Goal: Use online tool/utility

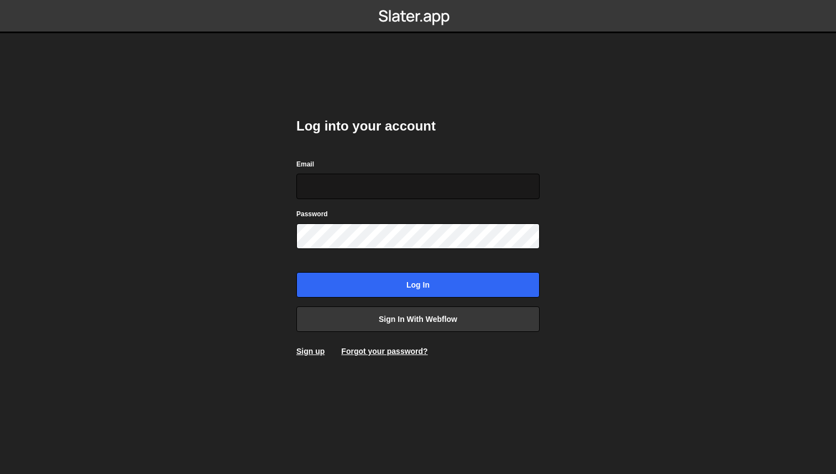
click at [373, 184] on input "Email" at bounding box center [417, 186] width 243 height 25
type input "[PERSON_NAME][EMAIL_ADDRESS][PERSON_NAME][DOMAIN_NAME]"
click at [360, 222] on div "Password" at bounding box center [417, 228] width 243 height 41
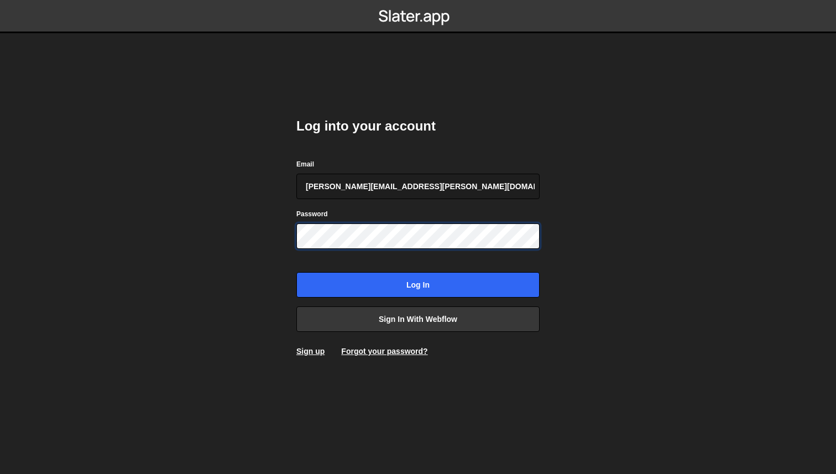
click at [296, 272] on input "Log in" at bounding box center [417, 284] width 243 height 25
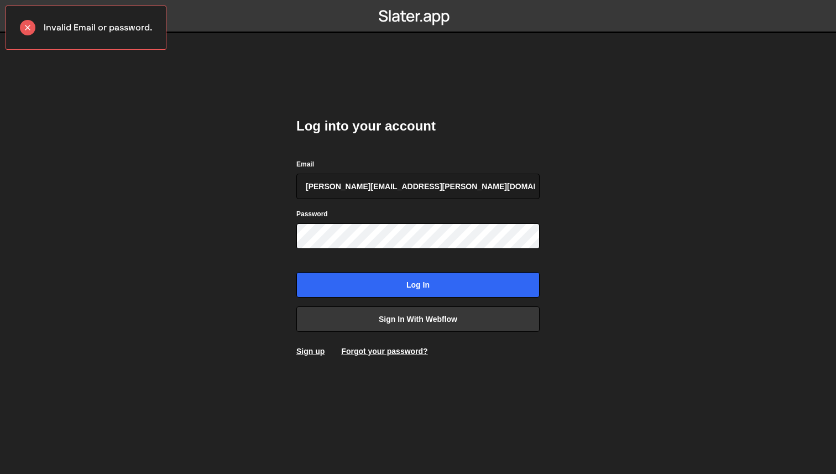
click at [369, 299] on div "Log into your account Email sonja.snoeyink@smartcontract.com Password Log in Si…" at bounding box center [417, 237] width 243 height 273
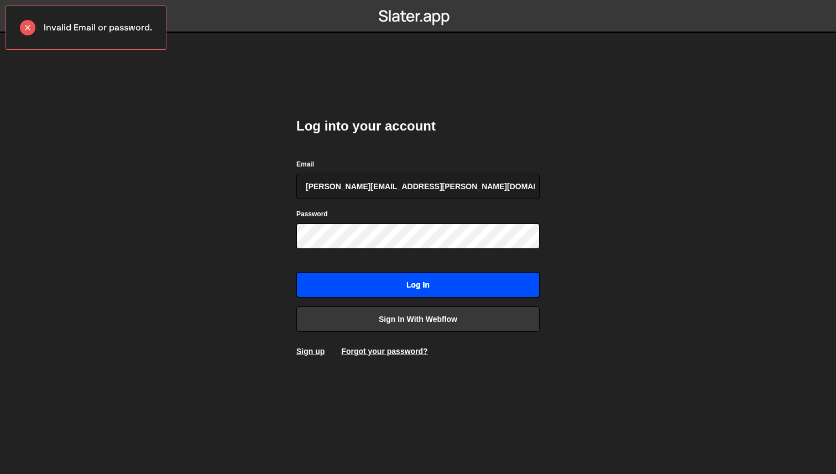
click at [371, 281] on input "Log in" at bounding box center [417, 284] width 243 height 25
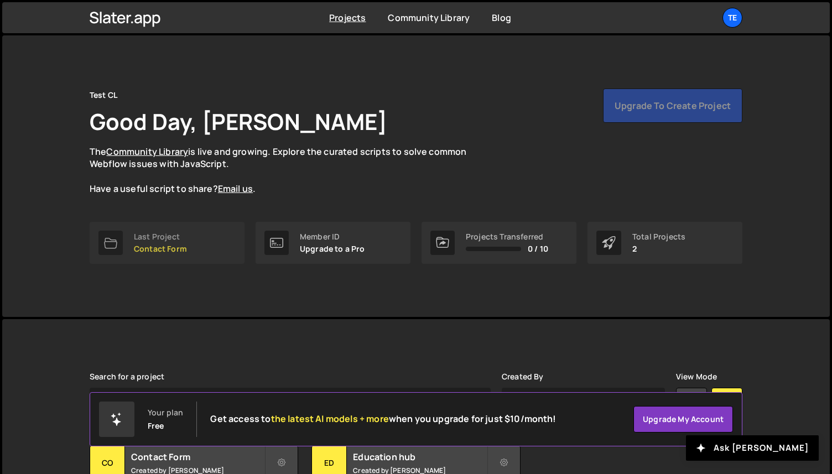
click at [164, 237] on div "Last Project" at bounding box center [160, 236] width 53 height 9
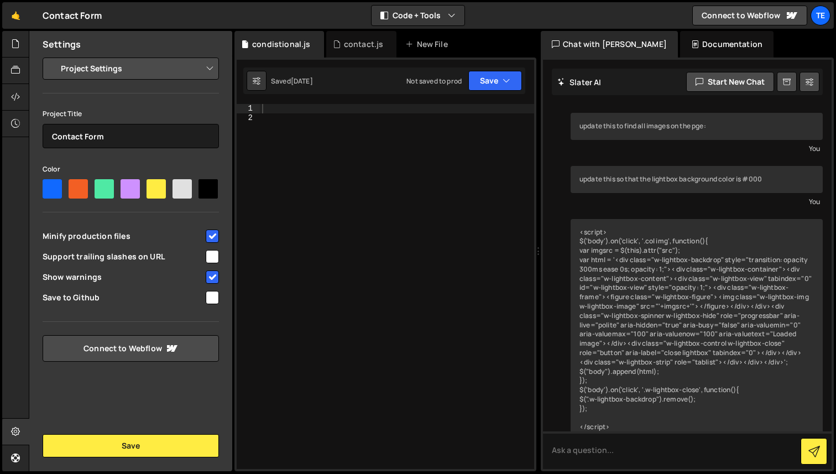
scroll to position [537, 0]
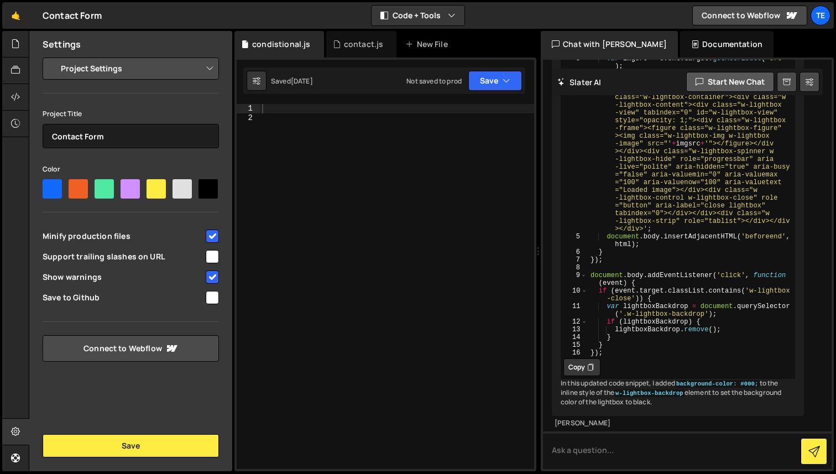
click at [730, 77] on button "Start new chat" at bounding box center [730, 82] width 88 height 20
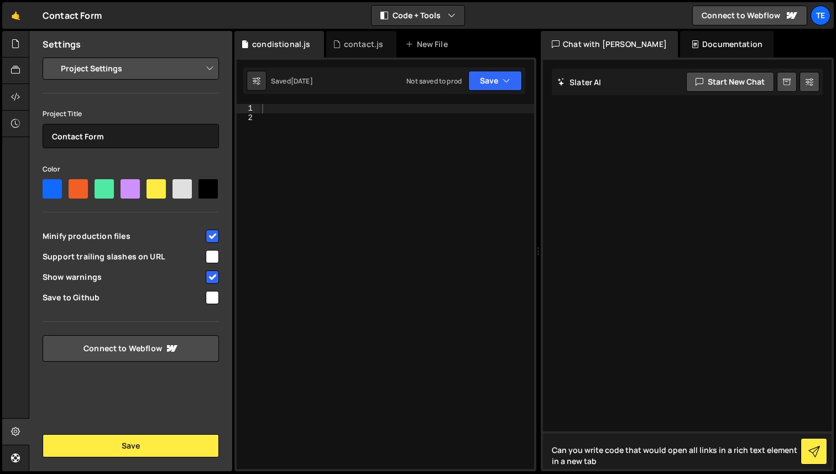
type textarea "Can you write code that would open all links in a rich text element in a new ta…"
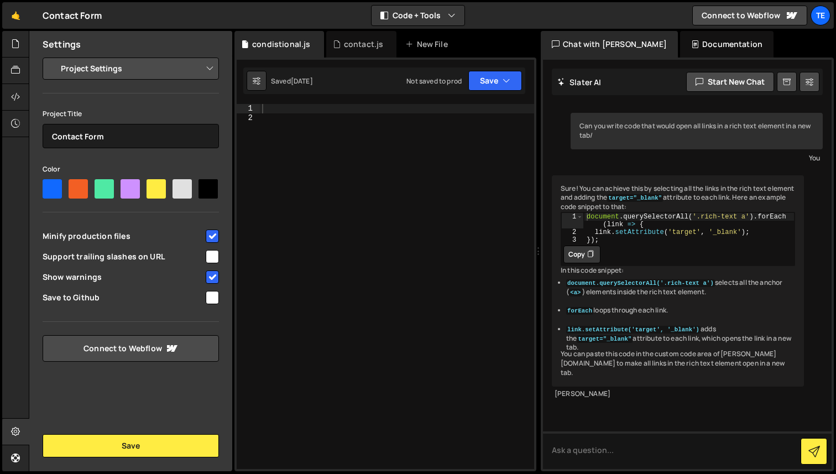
click at [582, 263] on button "Copy" at bounding box center [582, 255] width 37 height 18
